Goal: Check status

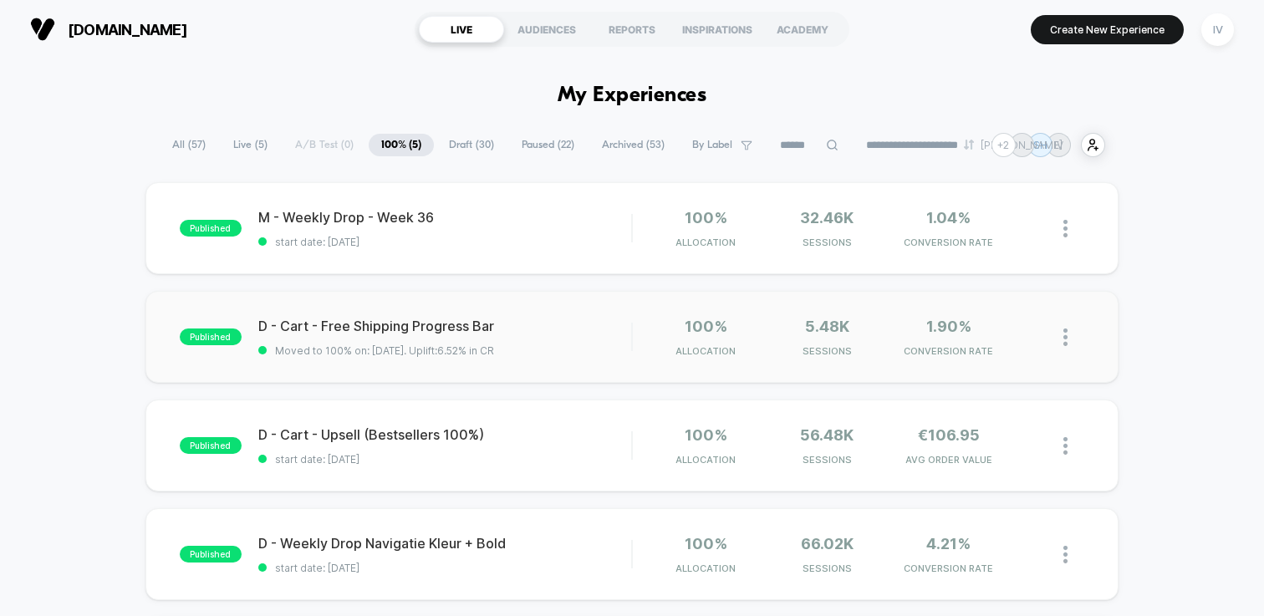
click at [600, 359] on div "published D - Cart - Free Shipping Progress Bar Moved to 100% on: [DATE] . Upli…" at bounding box center [631, 337] width 973 height 92
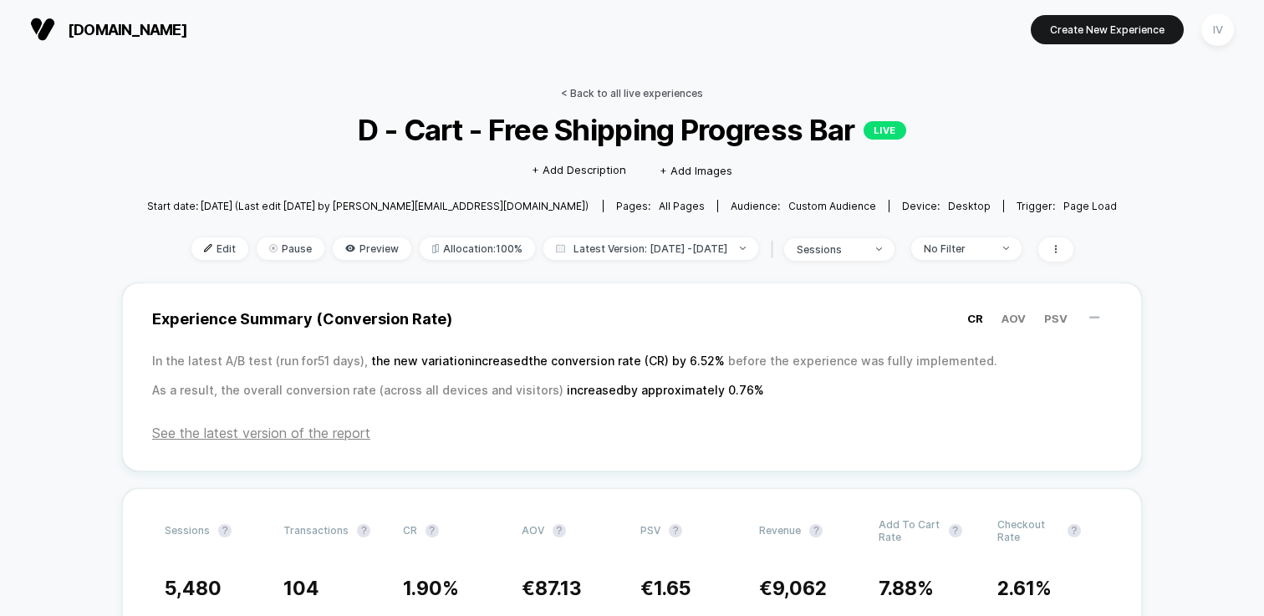
click at [625, 95] on link "< Back to all live experiences" at bounding box center [632, 93] width 142 height 13
